Goal: Check status: Check status

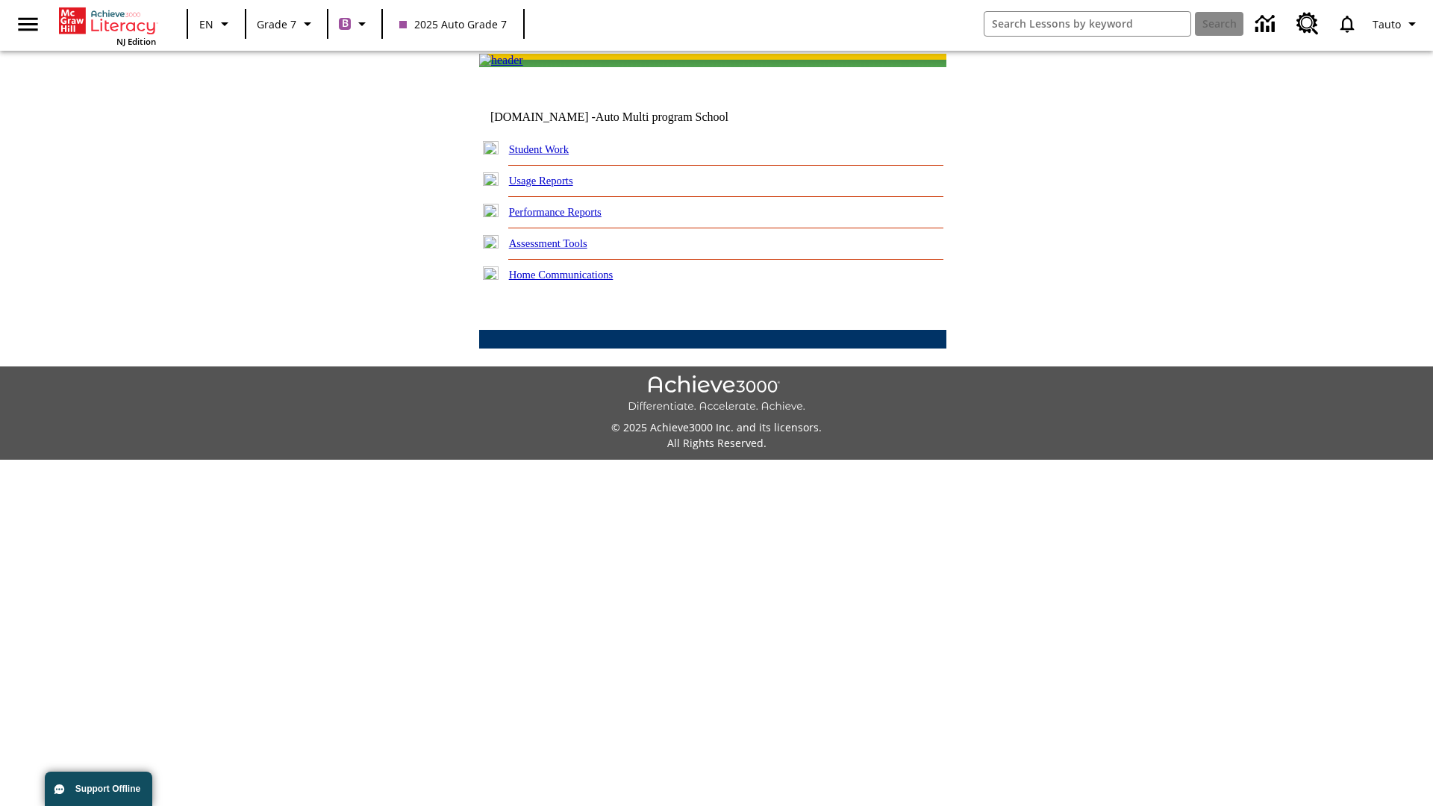
click at [549, 155] on link "Student Work" at bounding box center [539, 149] width 60 height 12
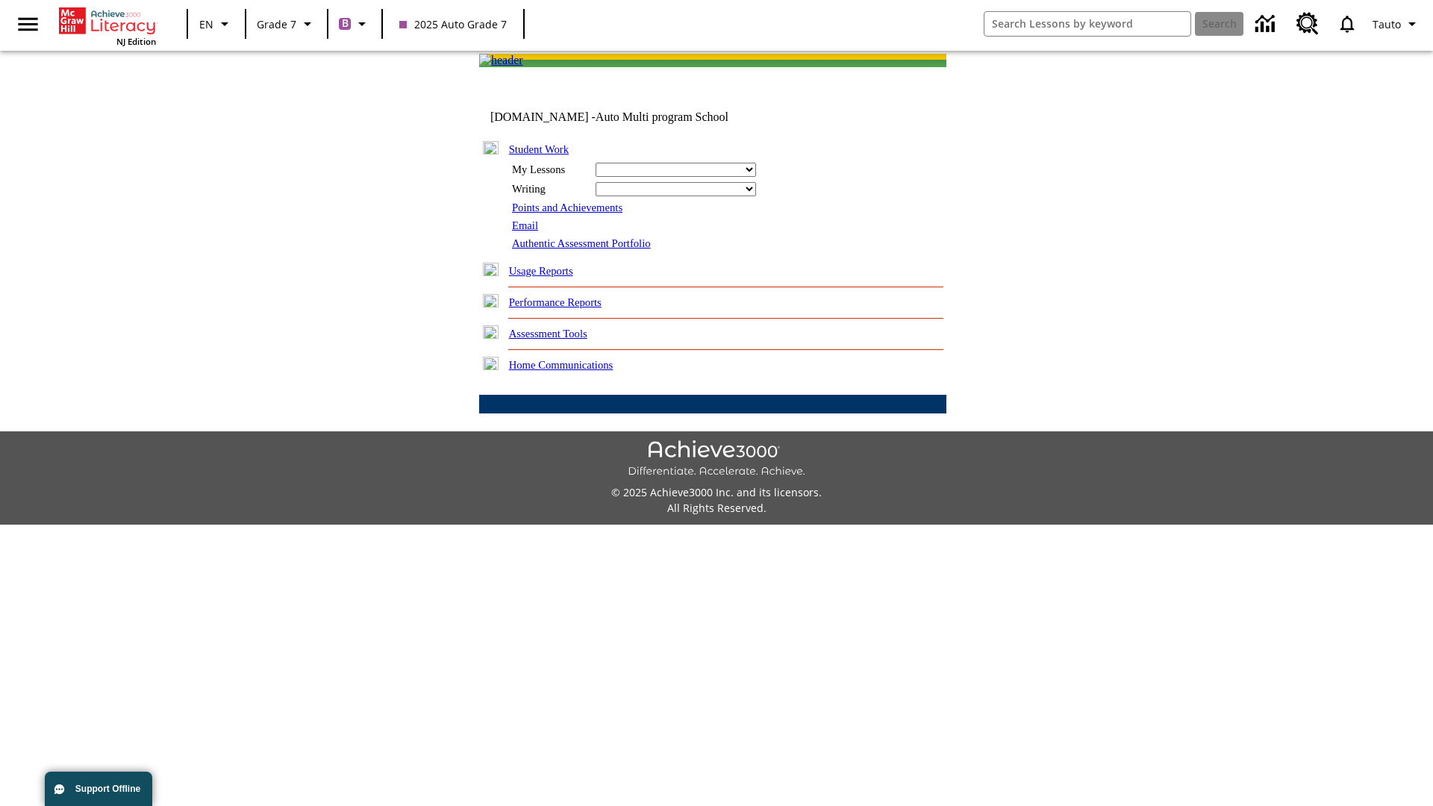
select select "/options/reports/?report_id=24&atype=1&section=2"
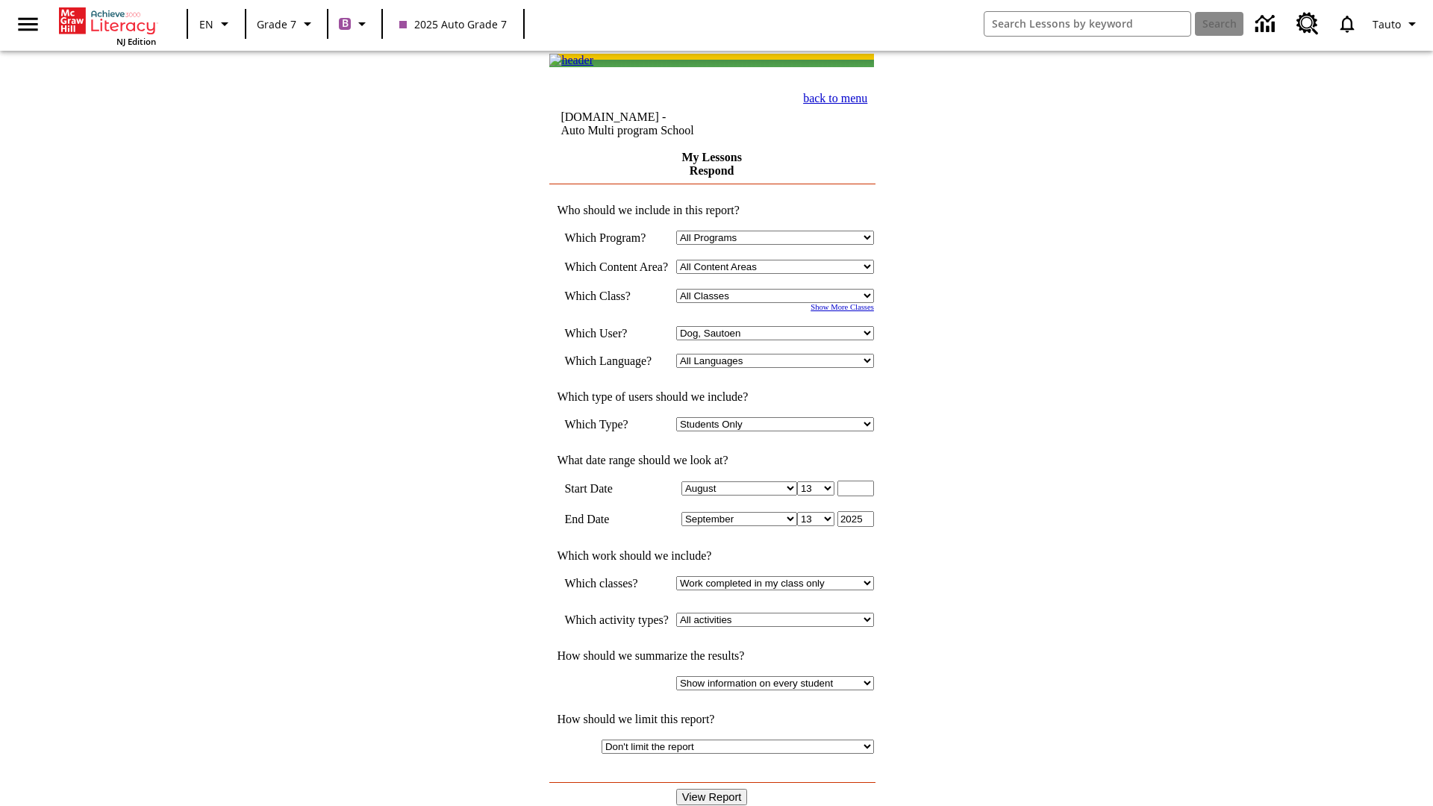
select select "21437138"
select select "4"
type input "2024"
click at [714, 789] on input "View Report" at bounding box center [712, 797] width 72 height 16
